Goal: Task Accomplishment & Management: Manage account settings

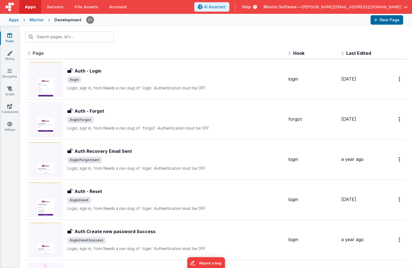
click at [158, 41] on div at bounding box center [216, 37] width 392 height 22
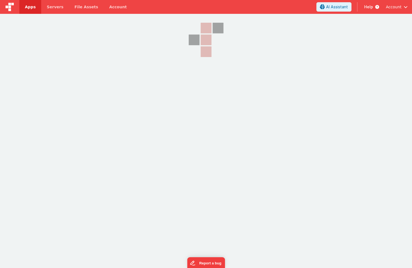
click at [400, 7] on span "Account" at bounding box center [394, 7] width 16 height 6
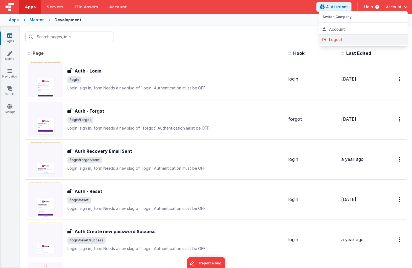
click at [365, 39] on div "Logout" at bounding box center [364, 40] width 82 height 6
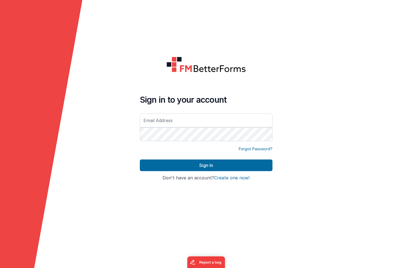
click at [201, 124] on input "text" at bounding box center [206, 120] width 133 height 14
type input "[PERSON_NAME][EMAIL_ADDRESS][DOMAIN_NAME]"
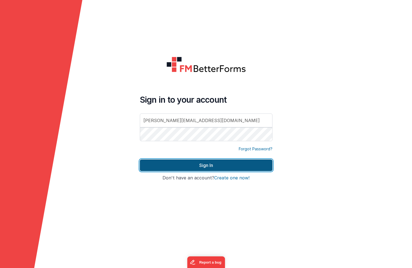
click at [185, 163] on button "Sign In" at bounding box center [206, 165] width 133 height 12
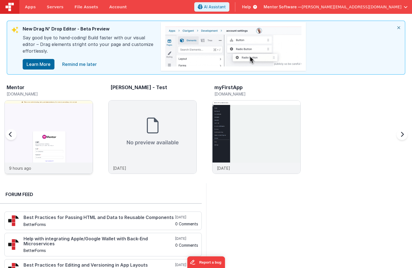
click at [63, 109] on img at bounding box center [49, 144] width 88 height 88
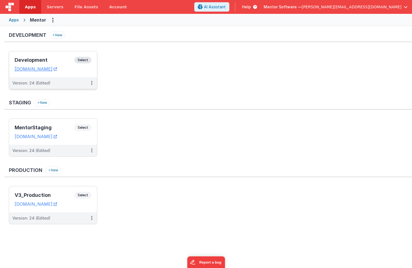
click at [53, 59] on h3 "Development" at bounding box center [45, 60] width 60 height 6
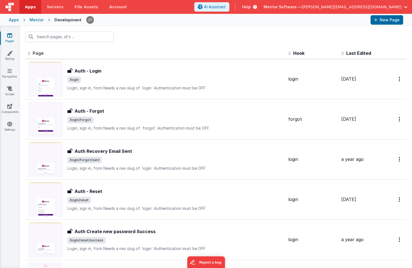
click at [9, 37] on icon at bounding box center [9, 36] width 5 height 6
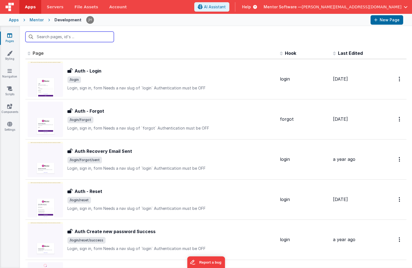
click at [66, 36] on input "text" at bounding box center [69, 37] width 89 height 11
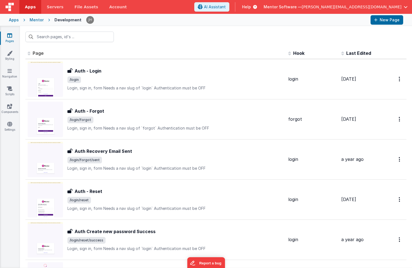
click at [141, 53] on th "Page" at bounding box center [155, 53] width 261 height 11
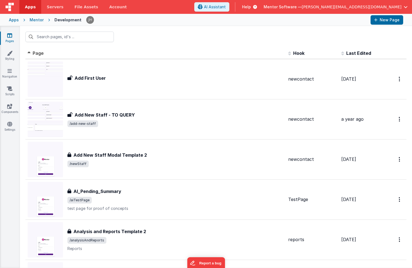
click at [184, 34] on div at bounding box center [216, 37] width 392 height 22
